Goal: Find specific page/section

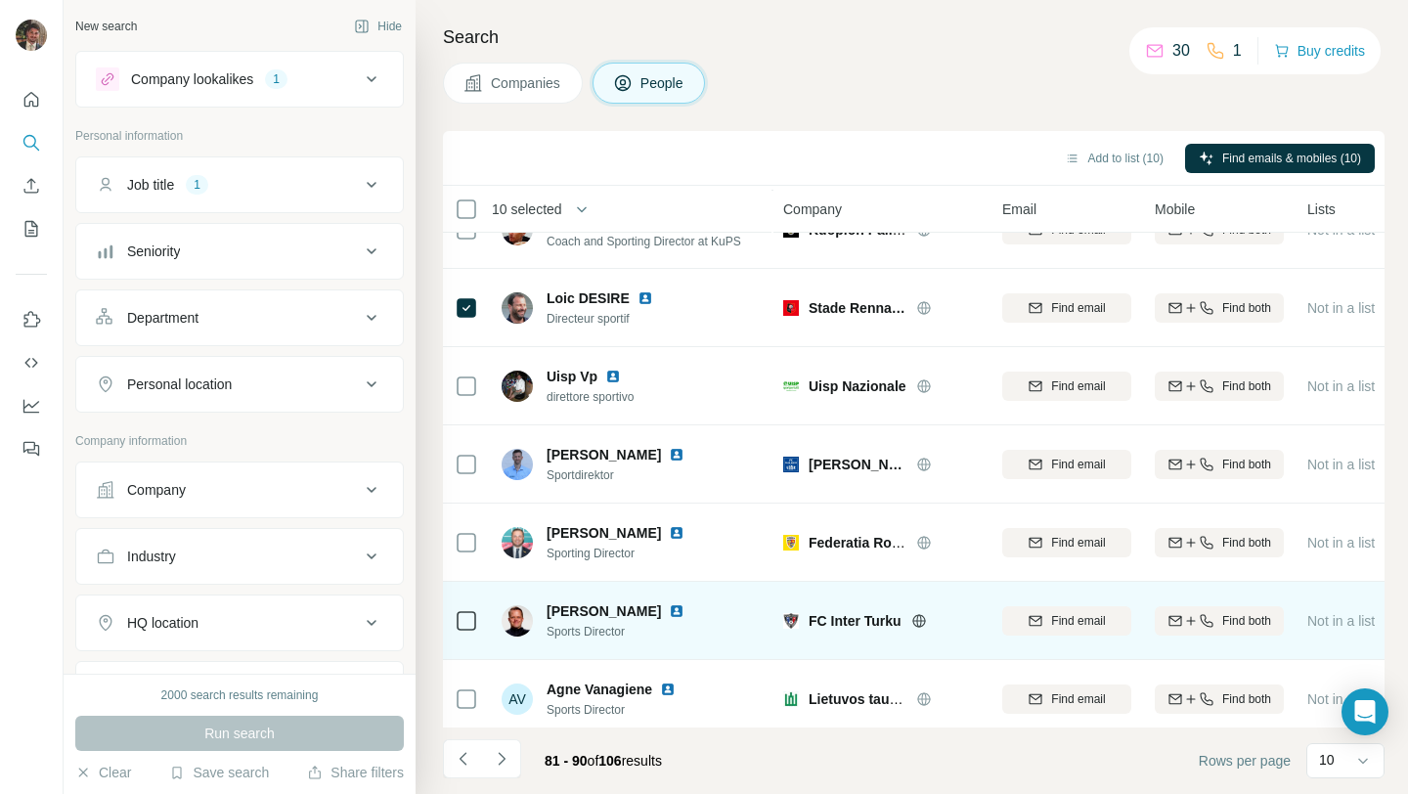
scroll to position [288, 0]
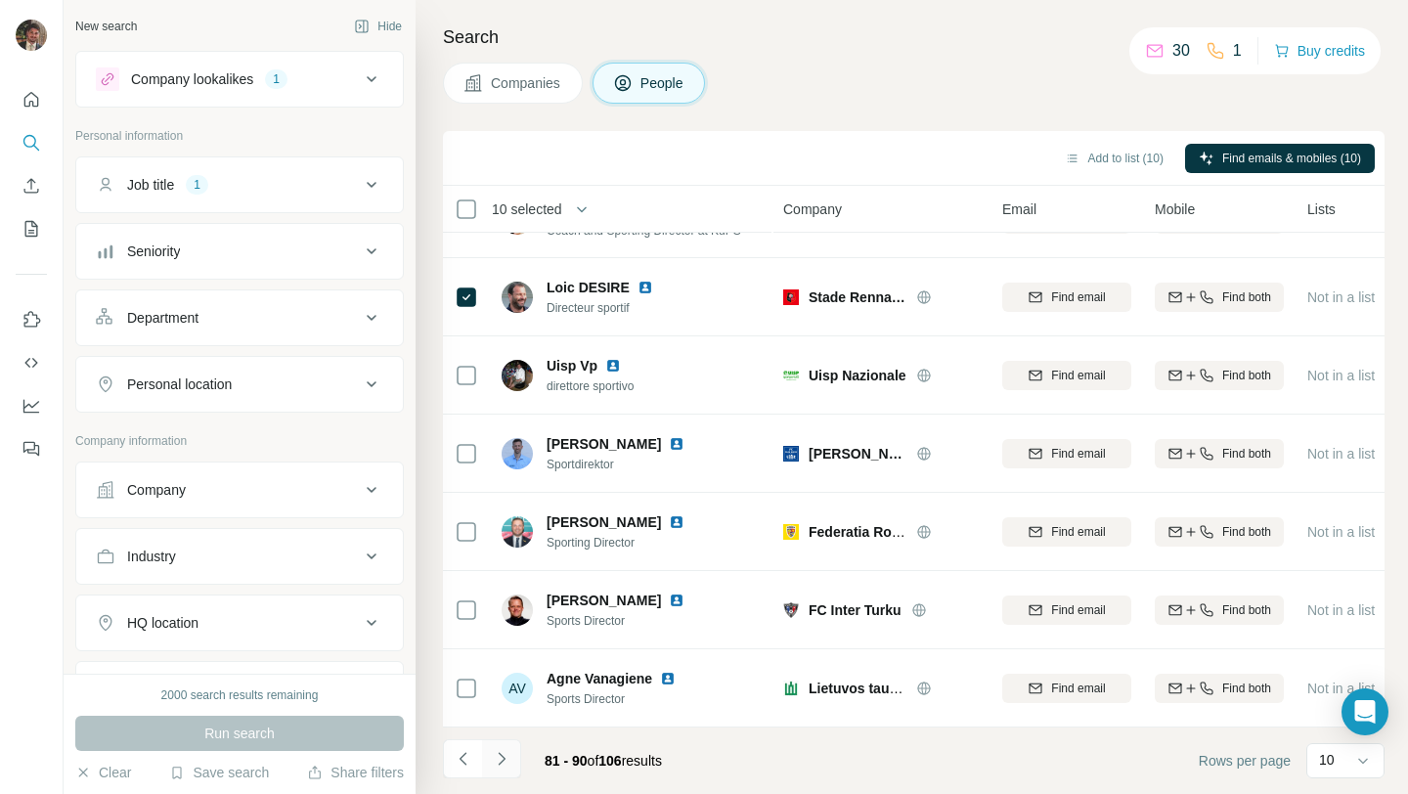
click at [501, 763] on icon "Navigate to next page" at bounding box center [502, 759] width 20 height 20
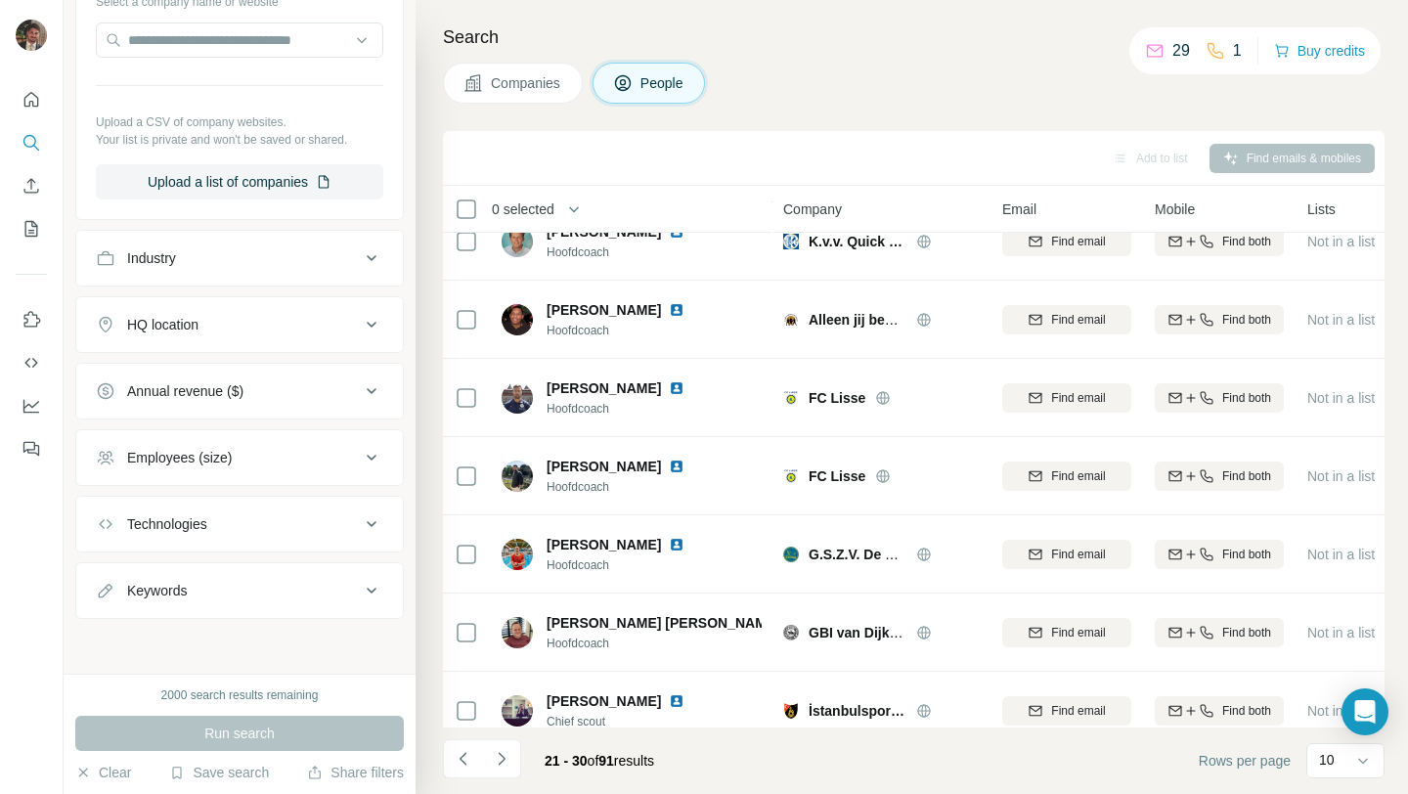
scroll to position [288, 0]
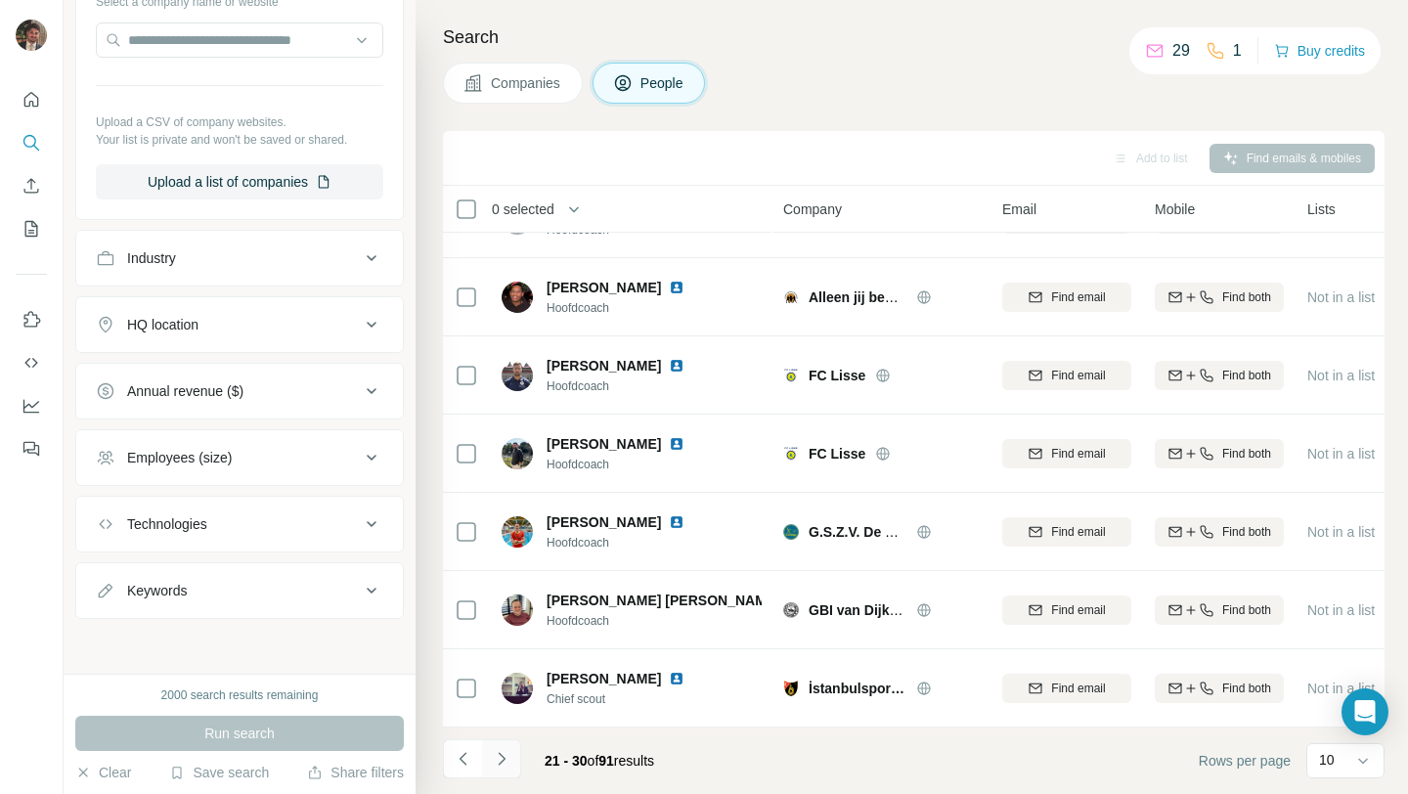
click at [503, 759] on icon "Navigate to next page" at bounding box center [501, 758] width 7 height 13
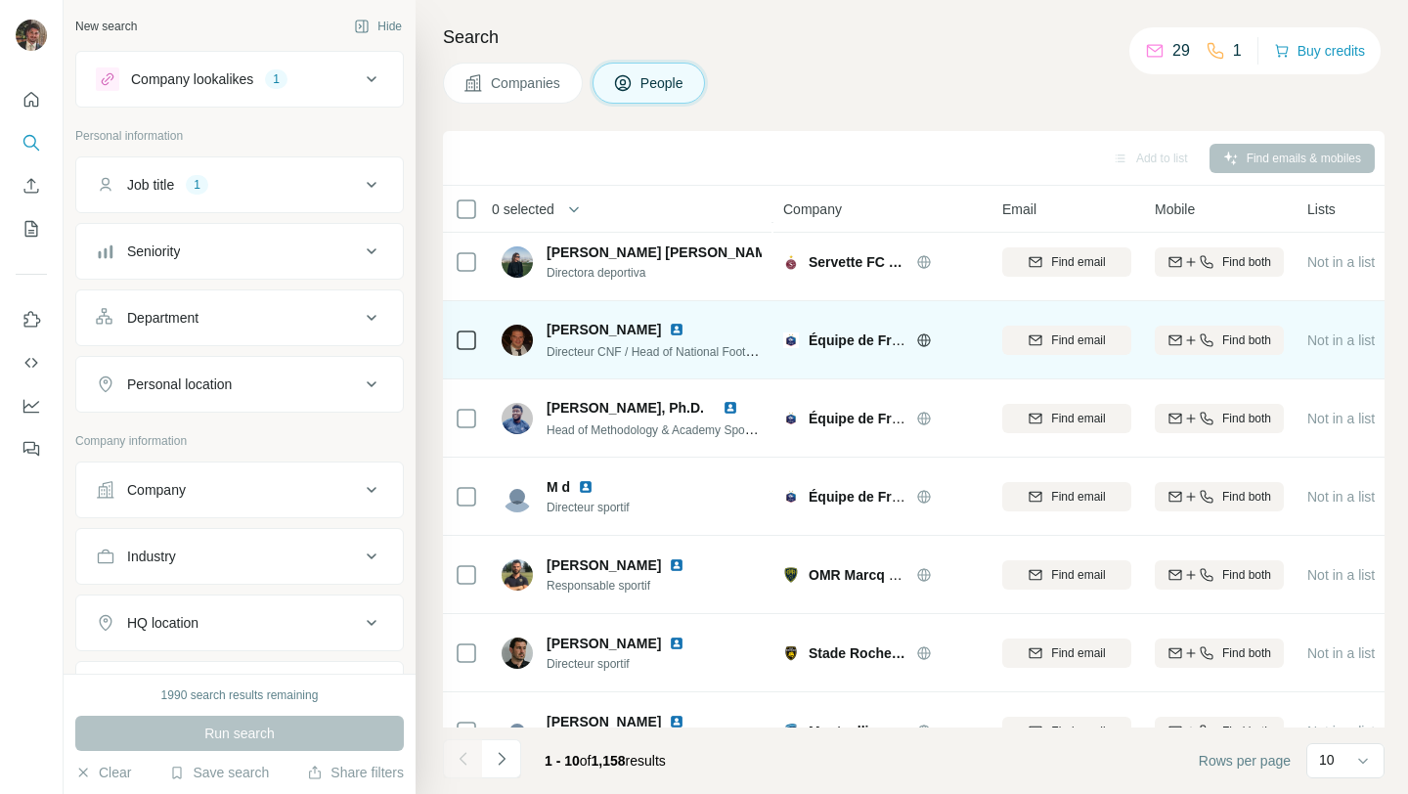
scroll to position [288, 0]
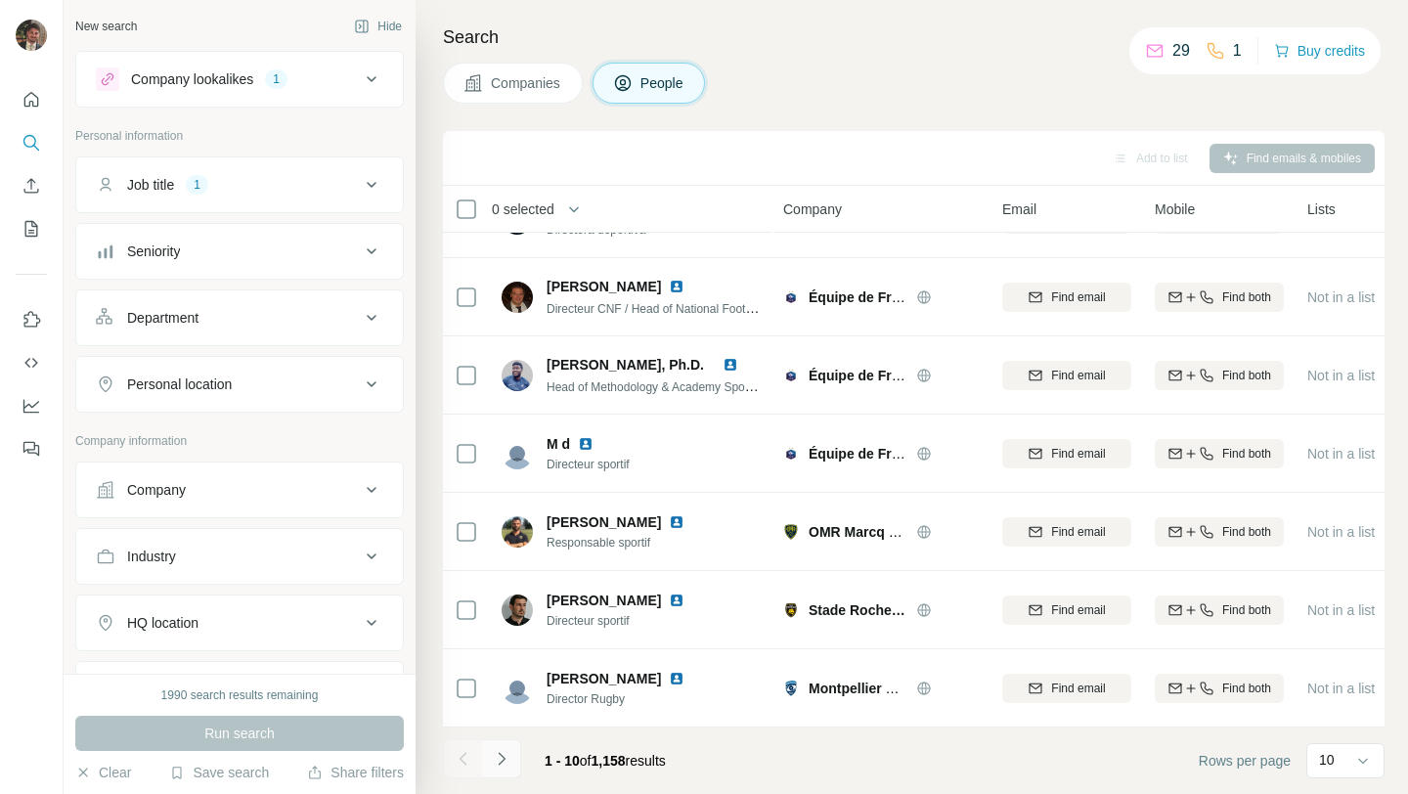
click at [501, 765] on icon "Navigate to next page" at bounding box center [502, 759] width 20 height 20
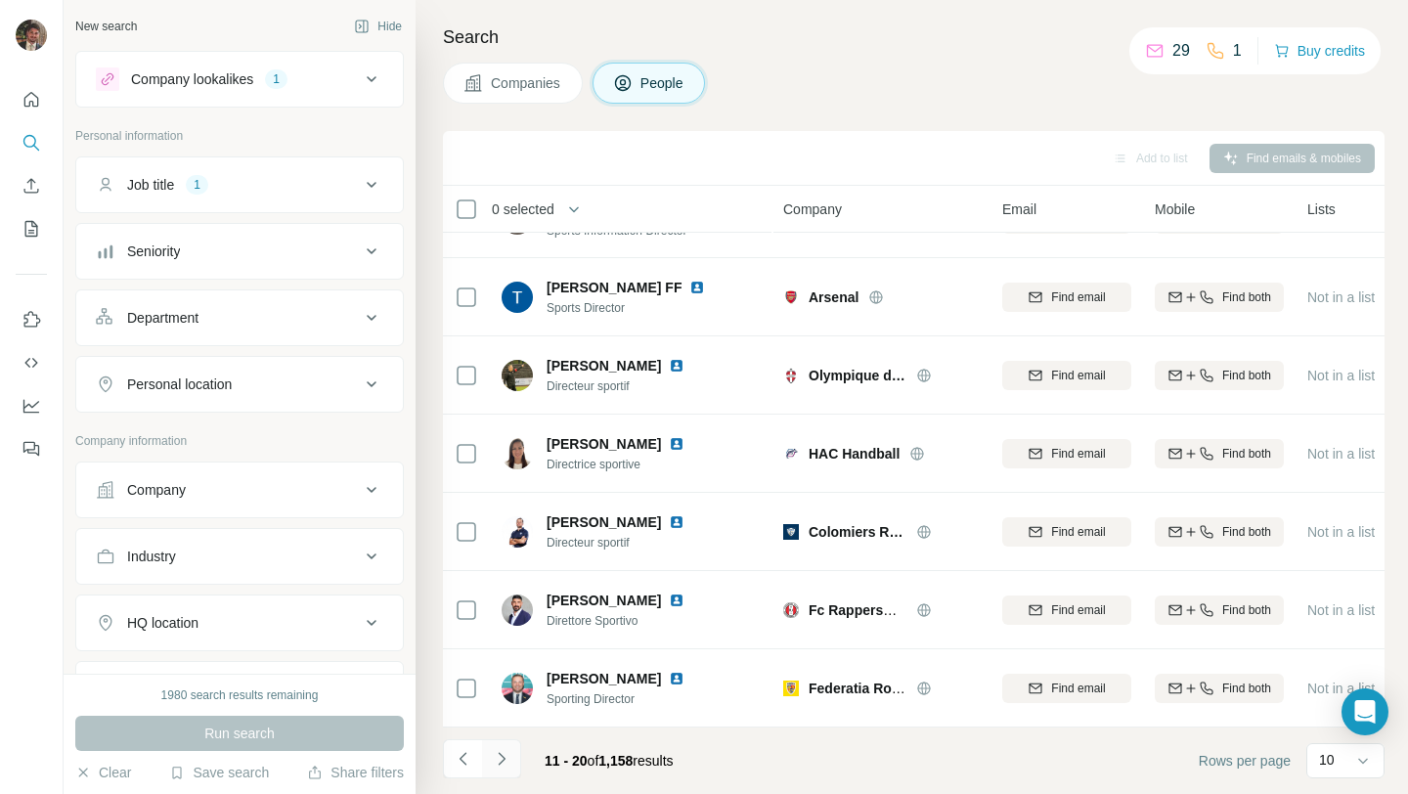
click at [500, 758] on icon "Navigate to next page" at bounding box center [502, 759] width 20 height 20
